Goal: Task Accomplishment & Management: Use online tool/utility

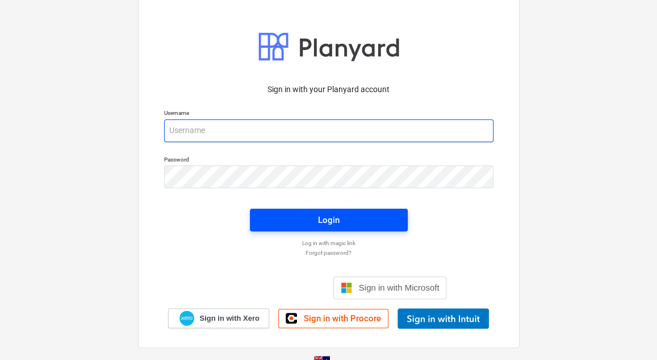
type input "[EMAIL_ADDRESS][DOMAIN_NAME]"
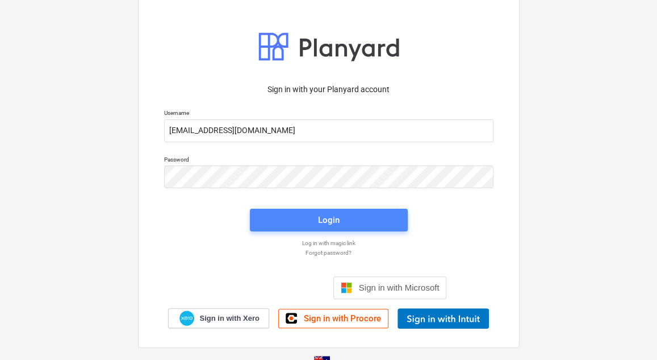
click at [354, 220] on span "Login" at bounding box center [329, 219] width 131 height 15
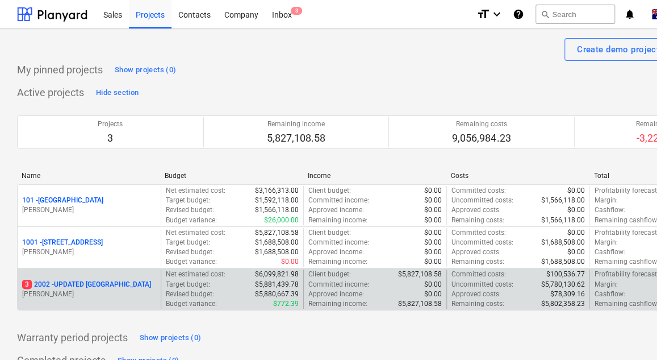
click at [115, 286] on p "3 2002 - UPDATED [GEOGRAPHIC_DATA]" at bounding box center [86, 285] width 129 height 10
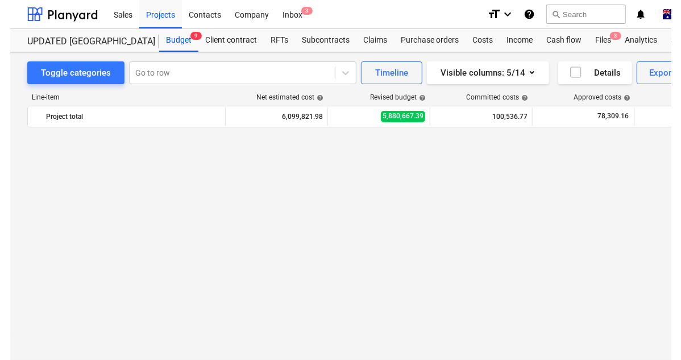
scroll to position [1051, 0]
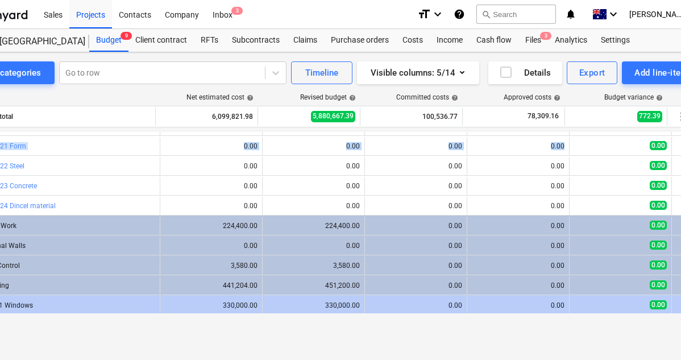
click at [621, 141] on html "Sales Projects Contacts Company Inbox 3 format_size keyboard_arrow_down help se…" at bounding box center [280, 180] width 681 height 360
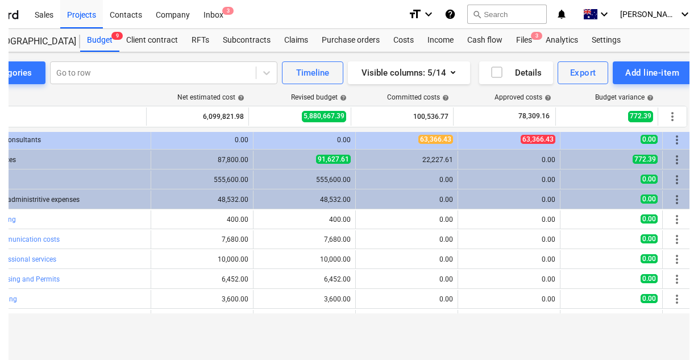
scroll to position [0, 0]
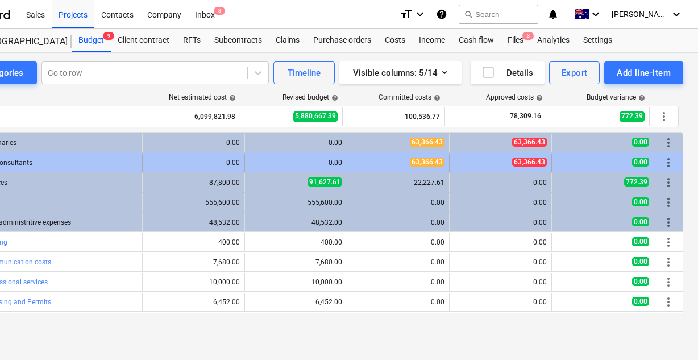
drag, startPoint x: 2, startPoint y: 330, endPoint x: 20, endPoint y: 165, distance: 166.3
click at [6, 320] on div "Toggle categories Go to row Timeline Visible columns : 5/14 Details Export Add …" at bounding box center [311, 194] width 777 height 284
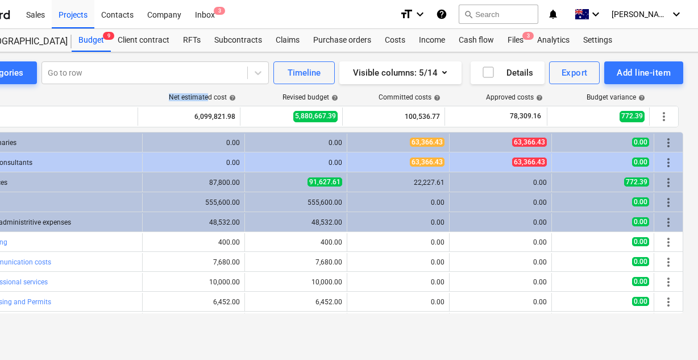
drag, startPoint x: 1, startPoint y: 90, endPoint x: 196, endPoint y: 95, distance: 195.5
click at [196, 95] on div "Line-item Net estimated cost help Revised budget help Committed costs help Appr…" at bounding box center [311, 205] width 743 height 243
drag, startPoint x: 42, startPoint y: 90, endPoint x: 173, endPoint y: 80, distance: 131.0
drag, startPoint x: 173, startPoint y: 80, endPoint x: 673, endPoint y: 312, distance: 551.6
click at [660, 311] on div "bar_chart 1.34 Training edit 3,600.00 edit 3,600.00 0.00 0.00 0.00 more_vert" at bounding box center [311, 320] width 742 height 19
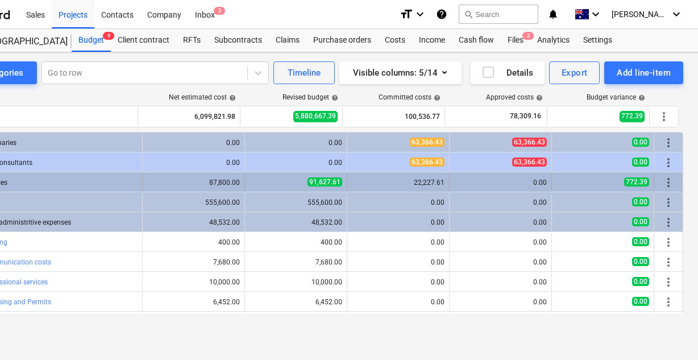
drag, startPoint x: 93, startPoint y: 180, endPoint x: 183, endPoint y: 176, distance: 89.9
click at [183, 176] on div "keyboard_arrow_right 1.16 Insurances 87,800.00 91,627.61 22,227.61 0.00 772.39 …" at bounding box center [311, 182] width 742 height 18
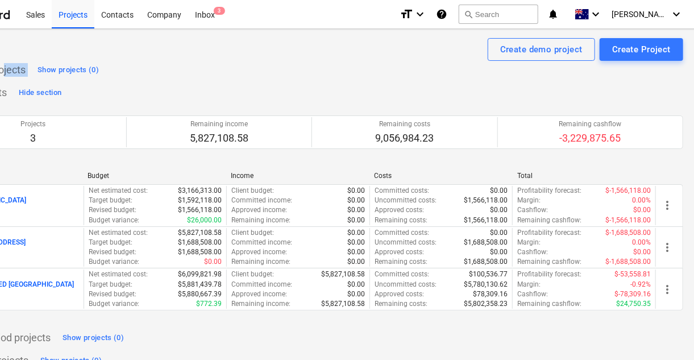
drag, startPoint x: 2, startPoint y: 66, endPoint x: 189, endPoint y: 62, distance: 186.4
click at [189, 62] on div "My pinned projects Show projects (0)" at bounding box center [311, 70] width 743 height 18
click at [359, 70] on div "My pinned projects Show projects (0)" at bounding box center [311, 70] width 743 height 18
